Goal: Check status: Check status

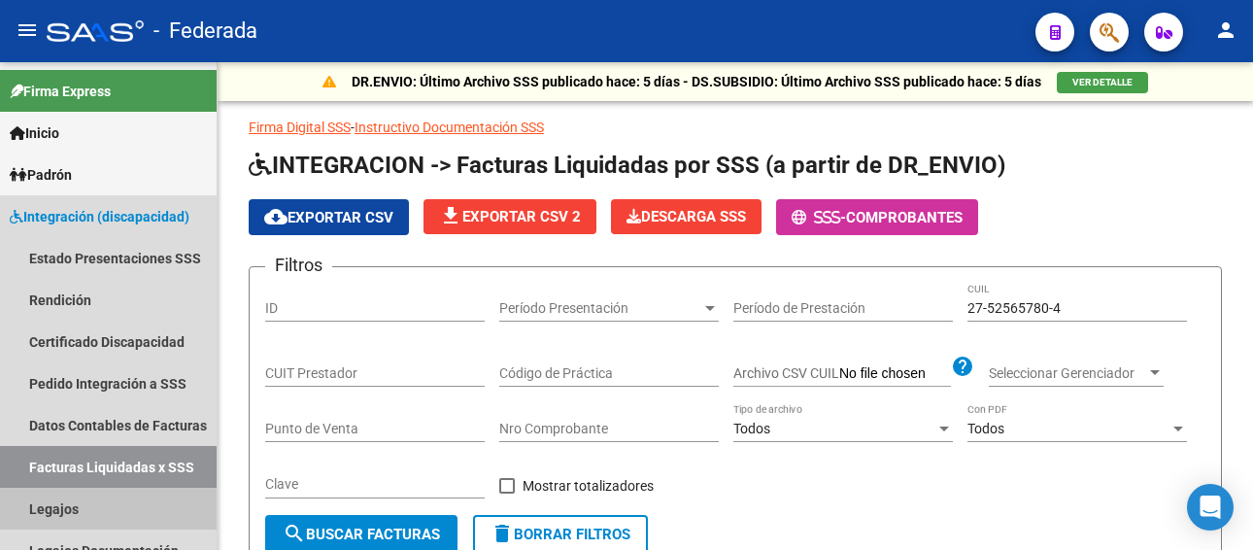
click at [115, 487] on link "Legajos" at bounding box center [108, 508] width 217 height 42
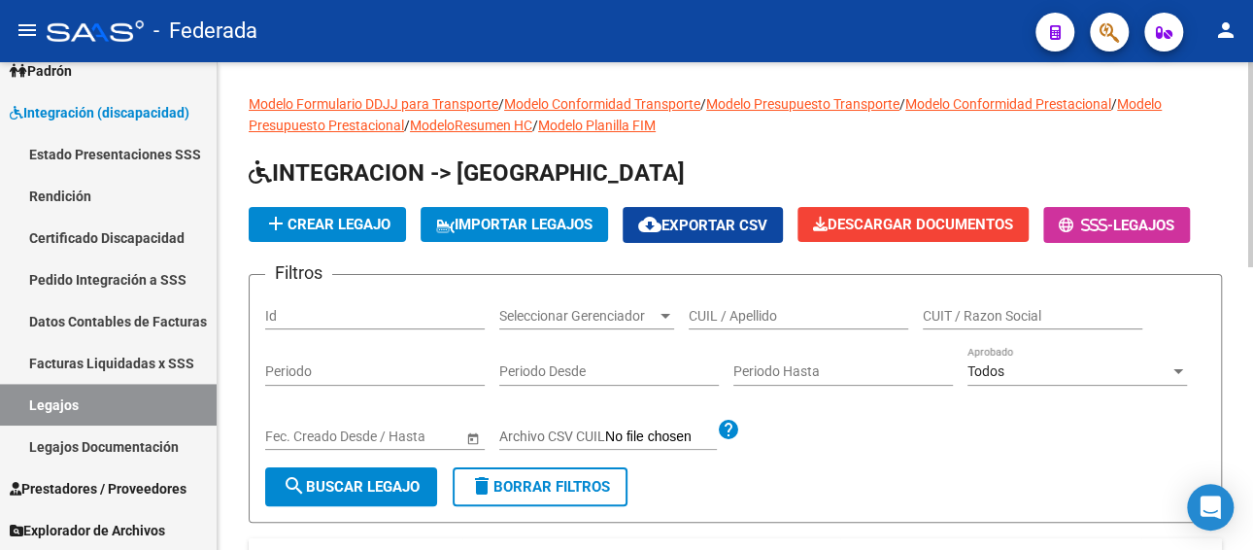
click at [723, 311] on input "CUIL / Apellido" at bounding box center [797, 316] width 219 height 17
paste input "[PERSON_NAME]"
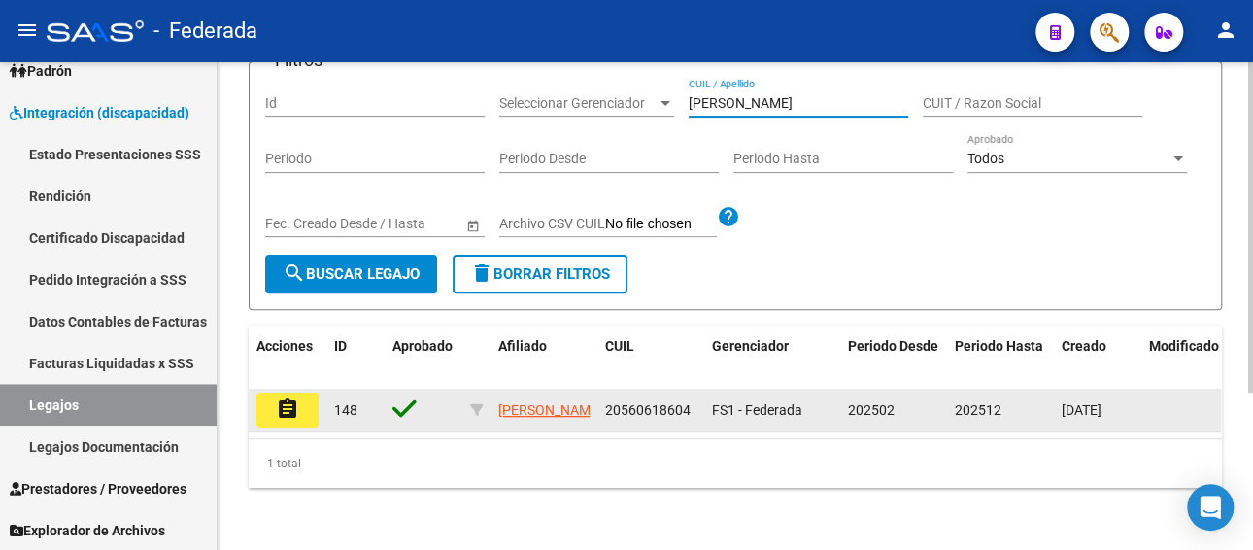
type input "[PERSON_NAME]"
drag, startPoint x: 692, startPoint y: 387, endPoint x: 597, endPoint y: 391, distance: 95.2
click at [597, 391] on datatable-body-cell "20560618604" at bounding box center [650, 409] width 107 height 43
copy span "20560618604"
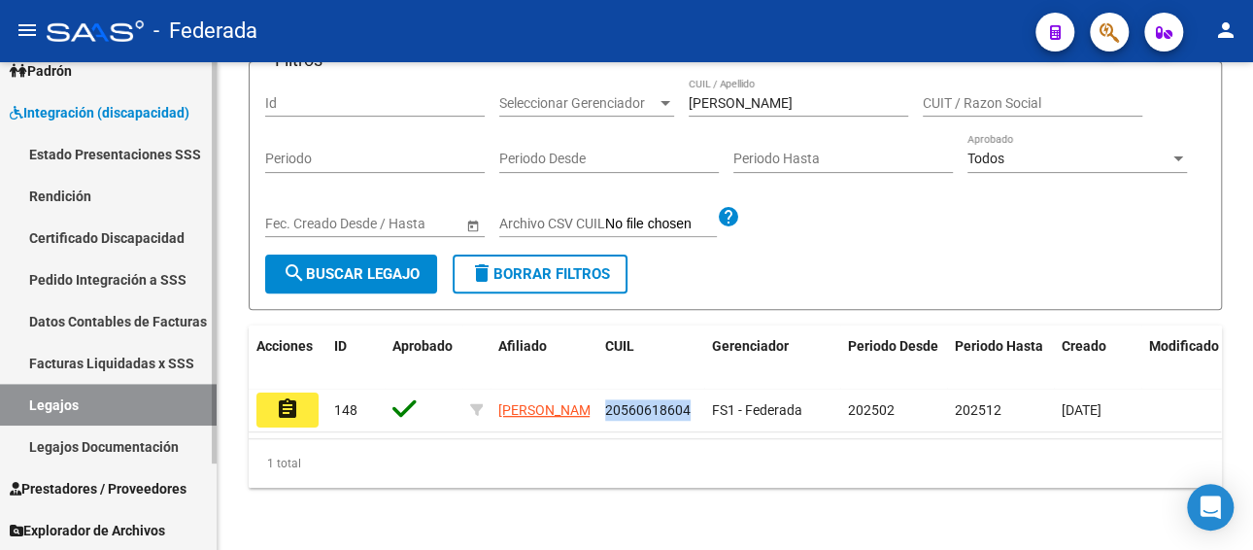
click at [144, 353] on link "Facturas Liquidadas x SSS" at bounding box center [108, 363] width 217 height 42
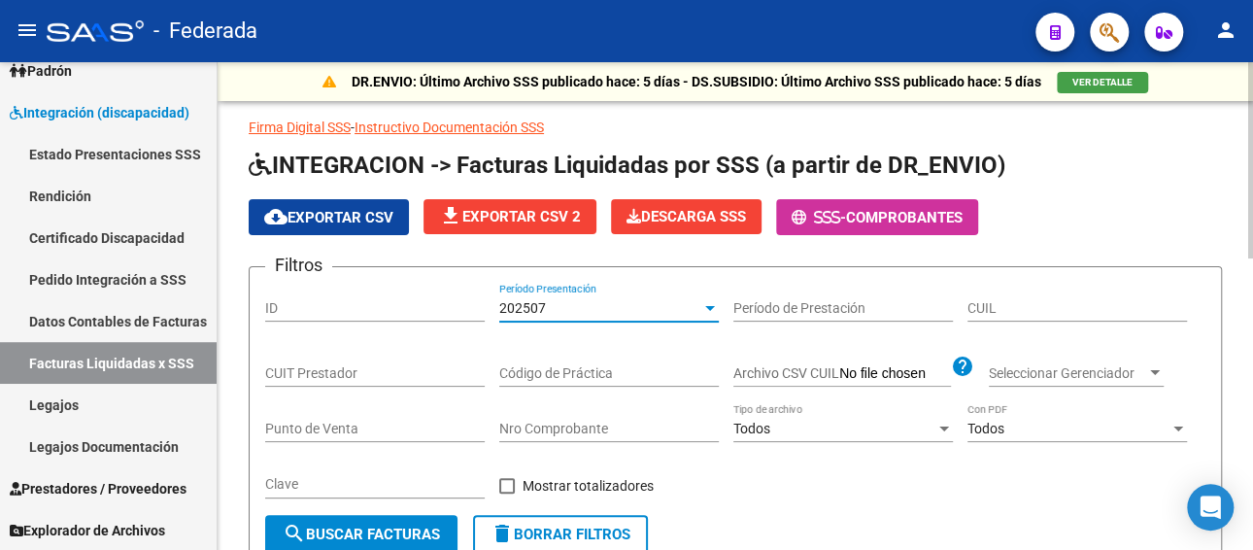
click at [629, 310] on div "202507" at bounding box center [600, 308] width 202 height 17
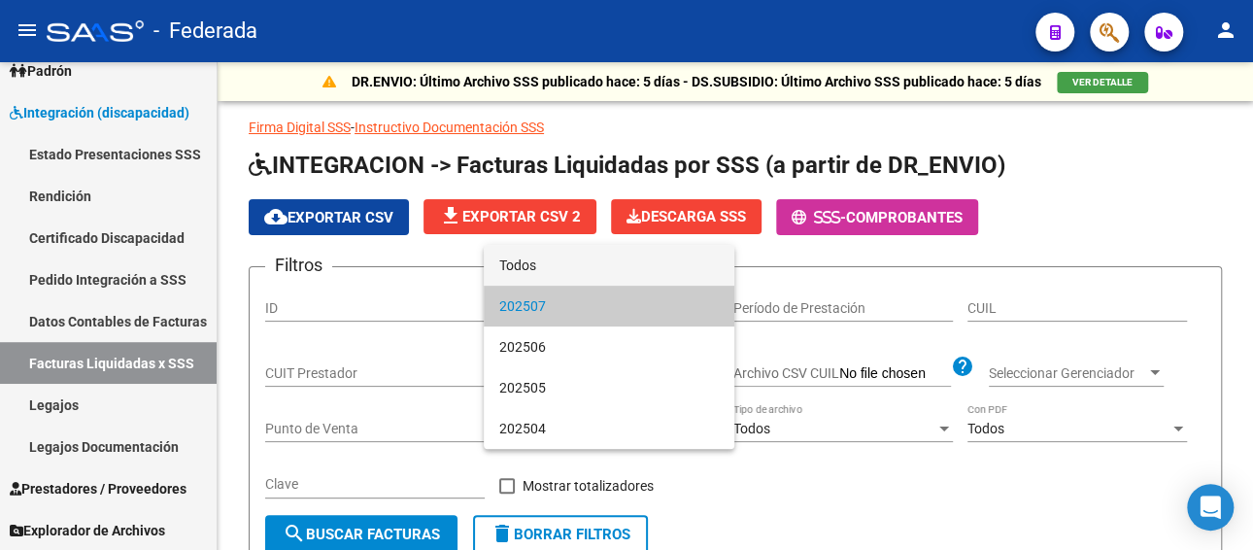
click at [571, 268] on span "Todos" at bounding box center [608, 265] width 219 height 41
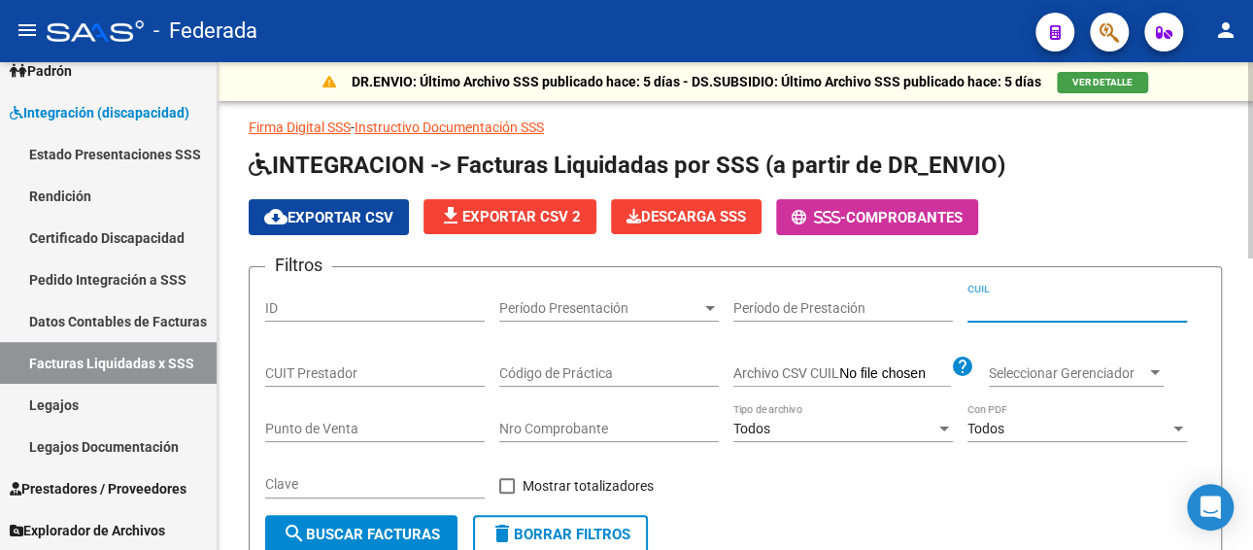
click at [1008, 308] on input "CUIL" at bounding box center [1076, 308] width 219 height 17
paste input "20-56061860-4"
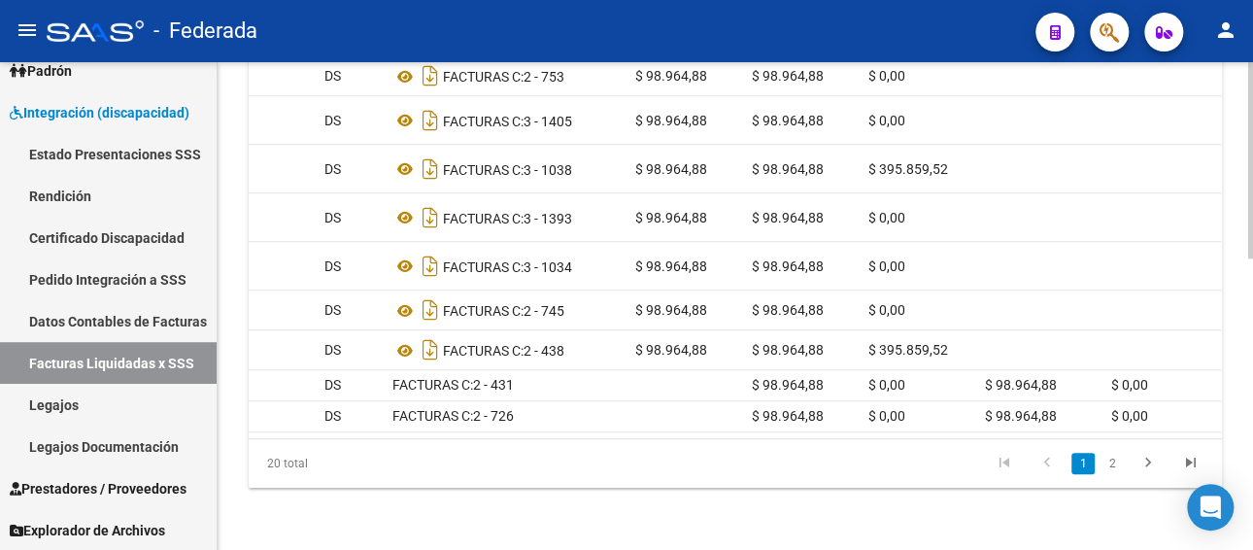
scroll to position [0, 385]
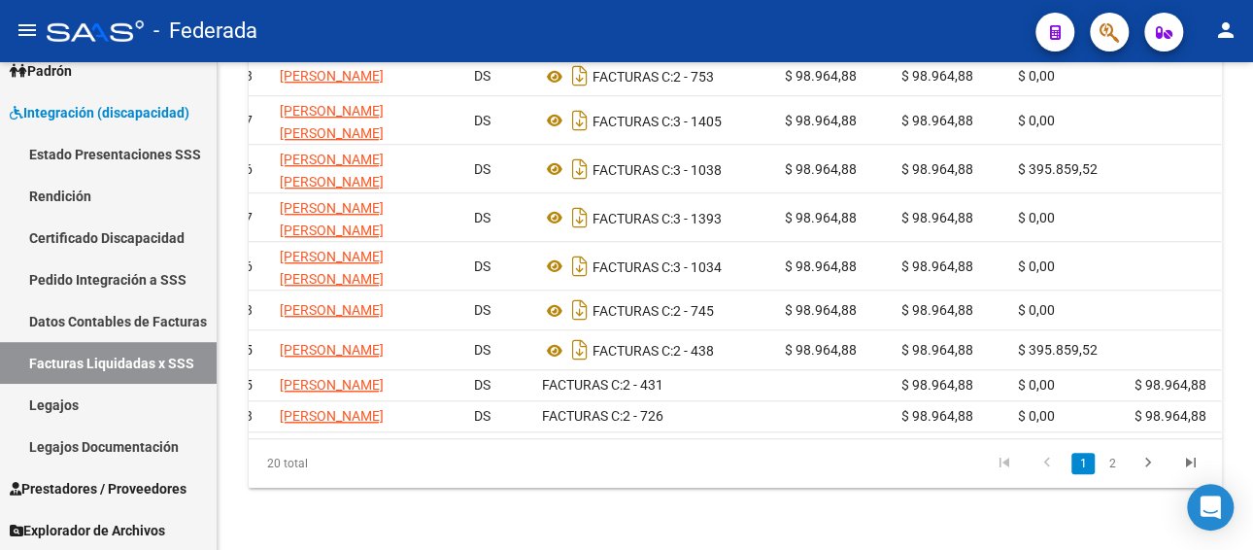
type input "20-56061860-4"
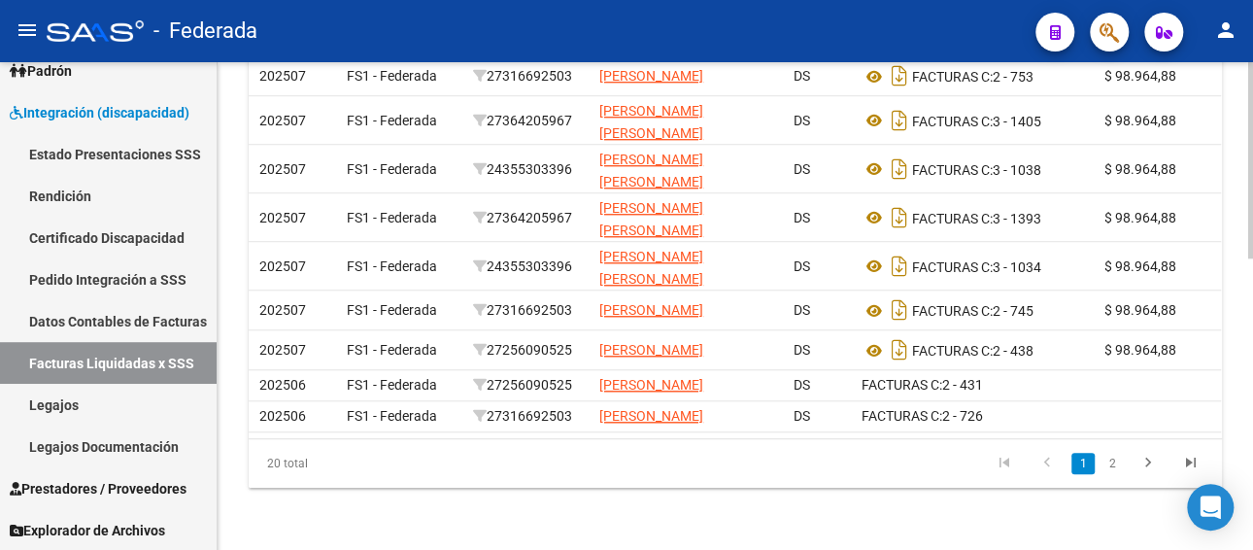
scroll to position [0, 0]
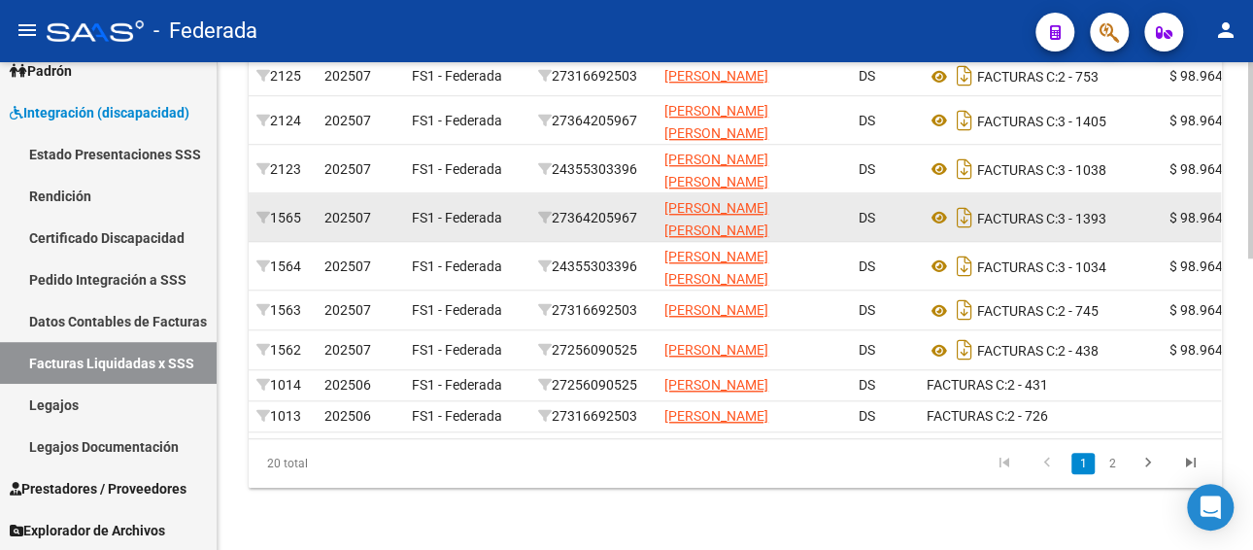
drag, startPoint x: 653, startPoint y: 188, endPoint x: 559, endPoint y: 191, distance: 93.3
click at [559, 193] on datatable-body-cell "27364205967" at bounding box center [593, 217] width 126 height 48
copy div "27364205967"
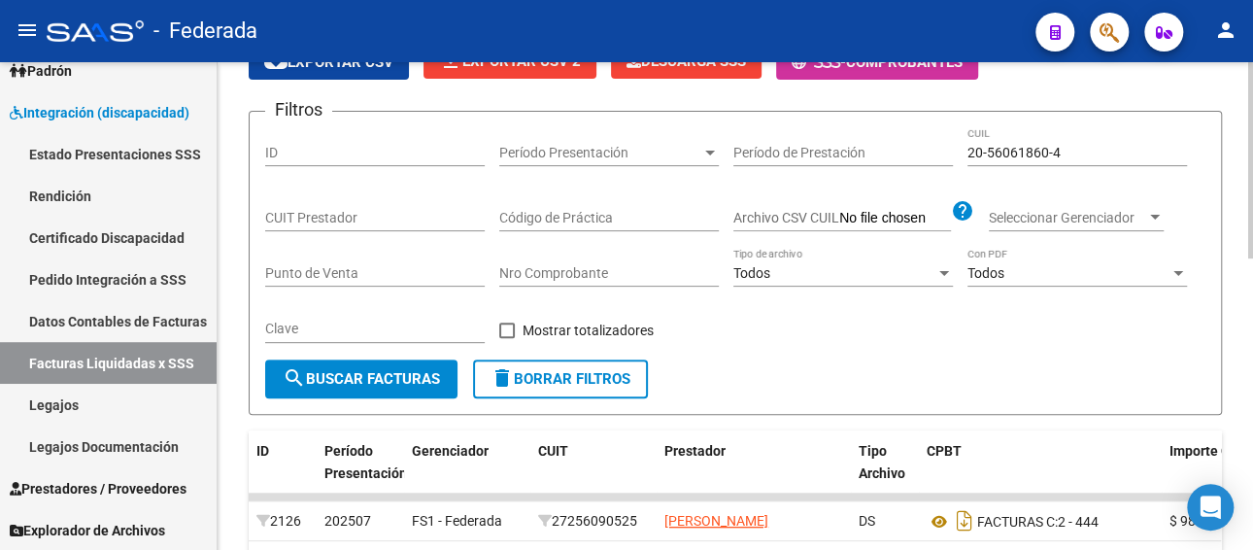
scroll to position [97, 0]
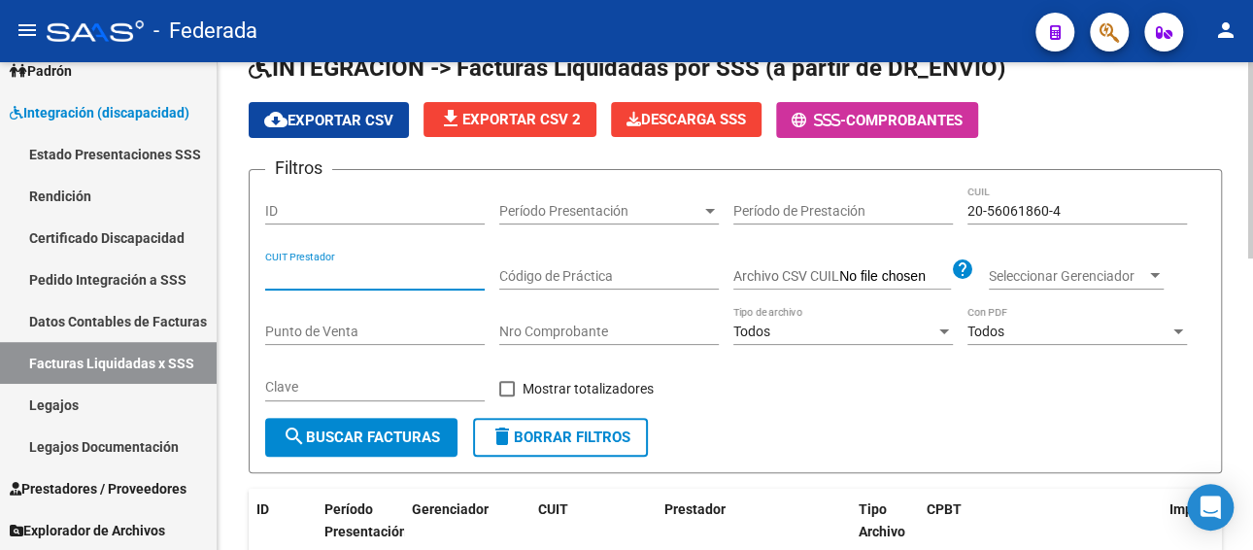
click at [363, 272] on input "CUIT Prestador" at bounding box center [374, 276] width 219 height 17
paste input "27-36420596-7"
type input "27-36420596-7"
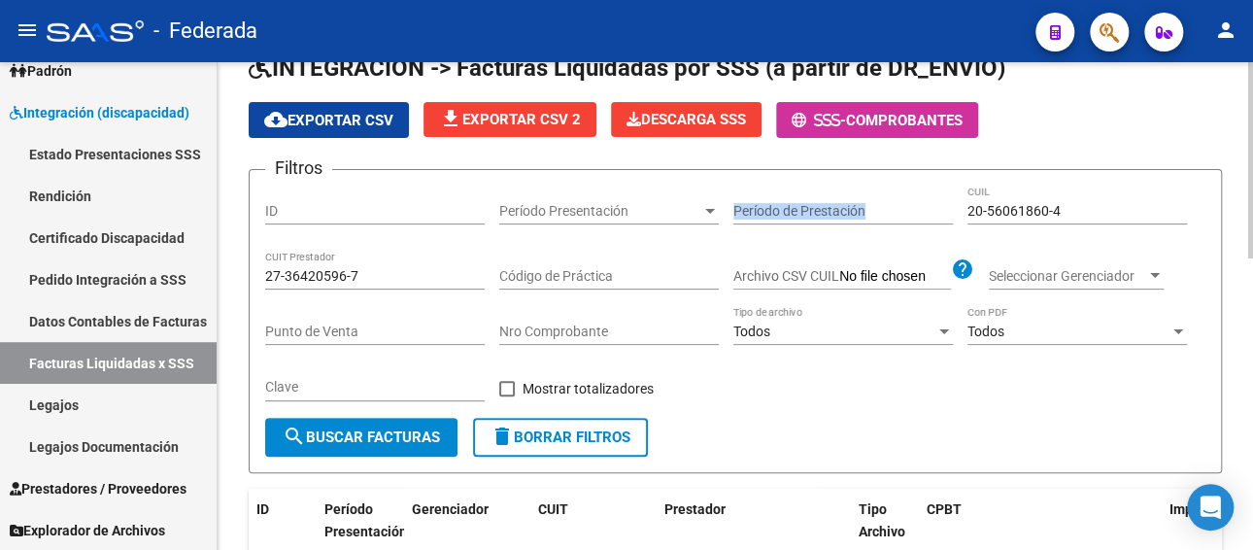
drag, startPoint x: 1064, startPoint y: 199, endPoint x: 1035, endPoint y: 208, distance: 30.4
click at [943, 211] on div "Filtros ID Período Presentación Período Presentación Período de Prestación 20-5…" at bounding box center [735, 301] width 940 height 232
drag, startPoint x: 1078, startPoint y: 210, endPoint x: 950, endPoint y: 222, distance: 128.8
click at [950, 222] on div "Filtros ID Período Presentación Período Presentación Período de Prestación 20-5…" at bounding box center [735, 301] width 940 height 232
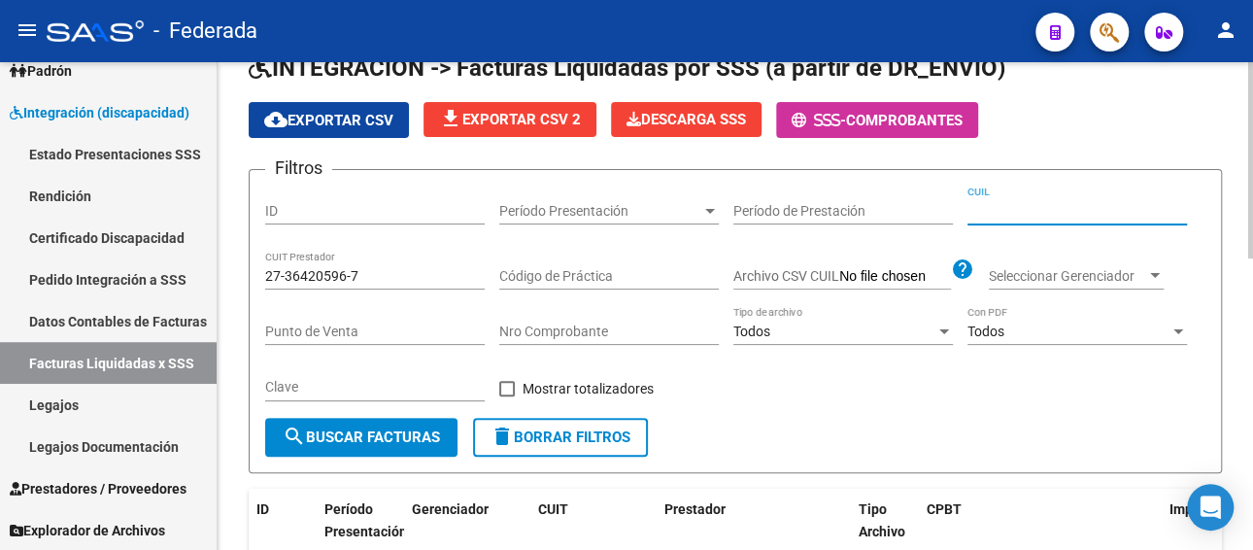
click at [421, 440] on span "search Buscar Facturas" at bounding box center [361, 436] width 157 height 17
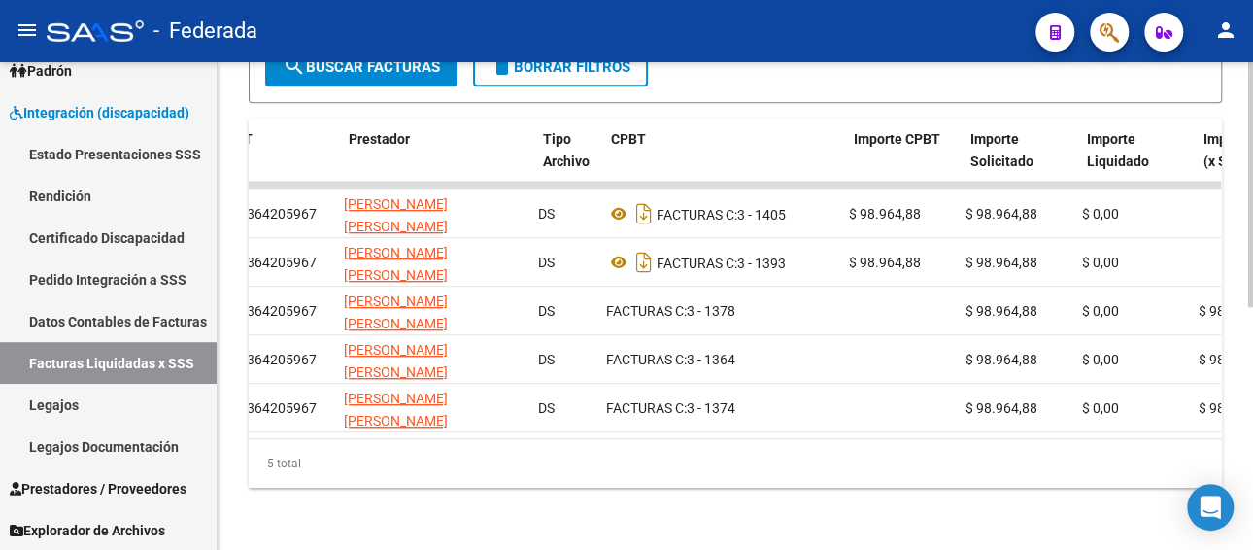
scroll to position [0, 239]
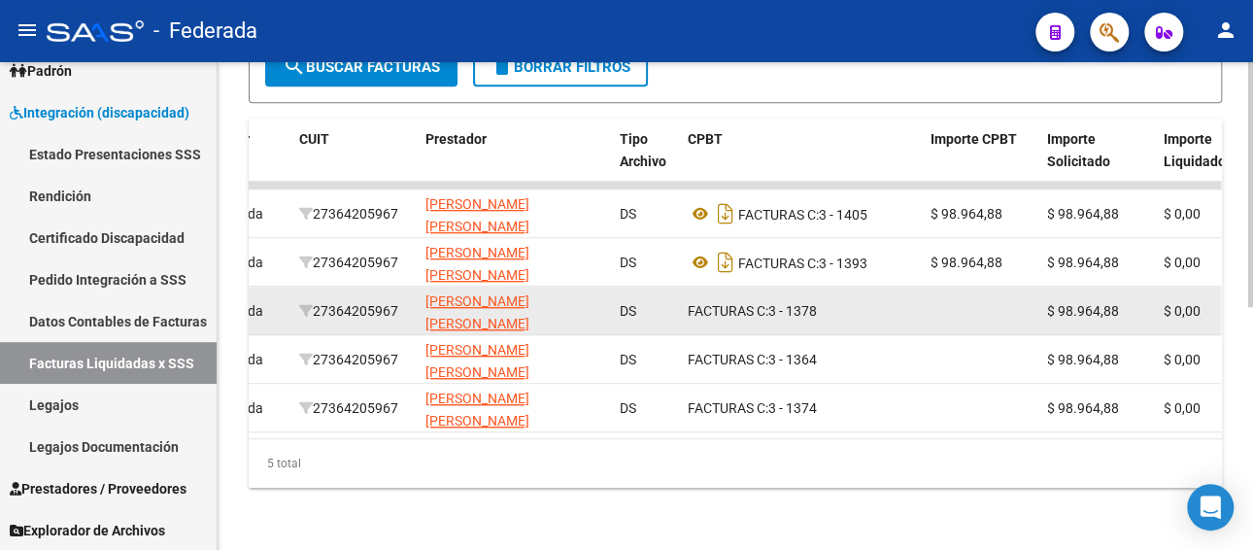
click at [405, 300] on div "27364205967" at bounding box center [354, 311] width 111 height 22
